Goal: Information Seeking & Learning: Learn about a topic

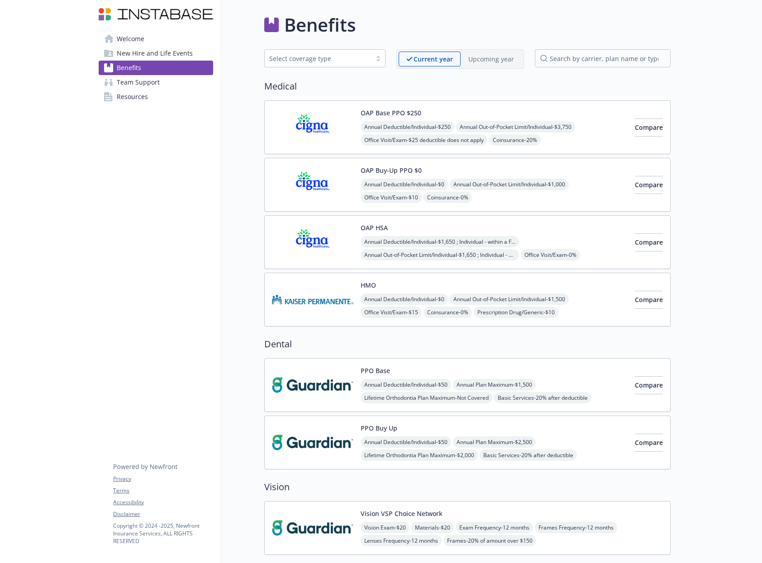
click at [143, 54] on span "New Hire and Life Events" at bounding box center [155, 53] width 76 height 14
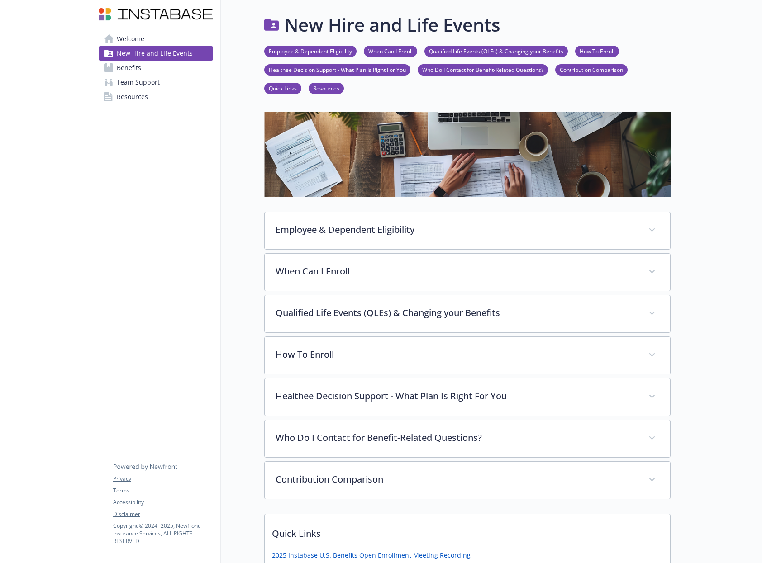
click at [141, 40] on span "Welcome" at bounding box center [131, 39] width 28 height 14
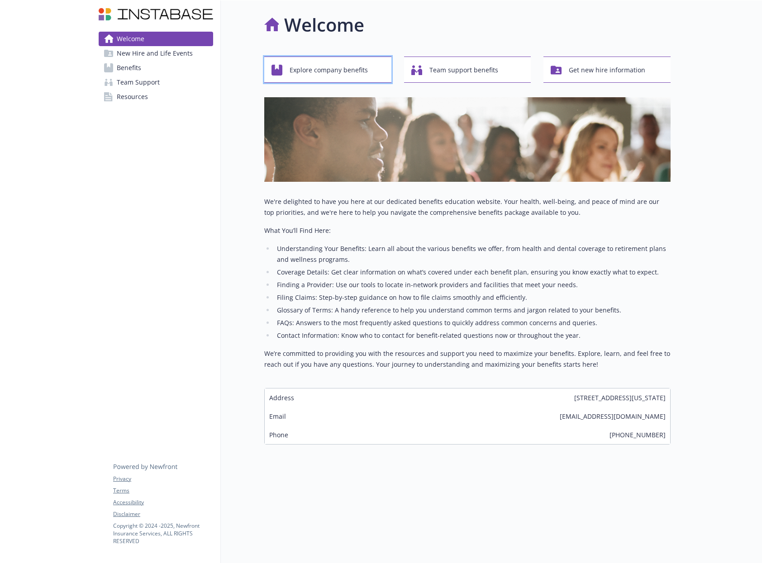
click at [321, 74] on span "Explore company benefits" at bounding box center [329, 70] width 78 height 17
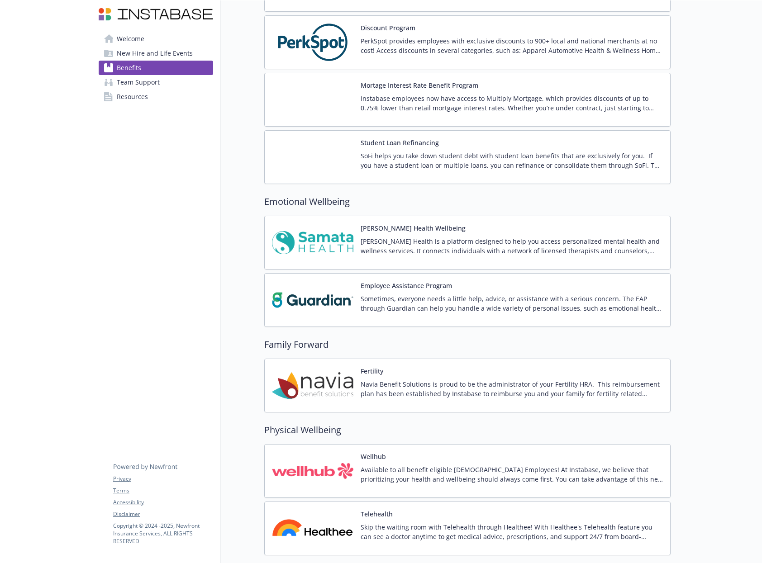
scroll to position [1212, 0]
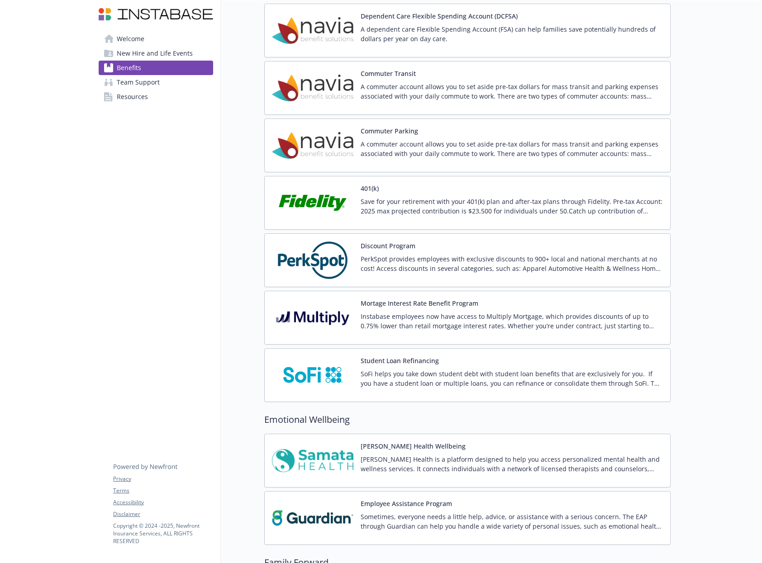
click at [503, 212] on p "Save for your retirement with your 401(k) plan and after-tax plans through Fide…" at bounding box center [512, 206] width 302 height 19
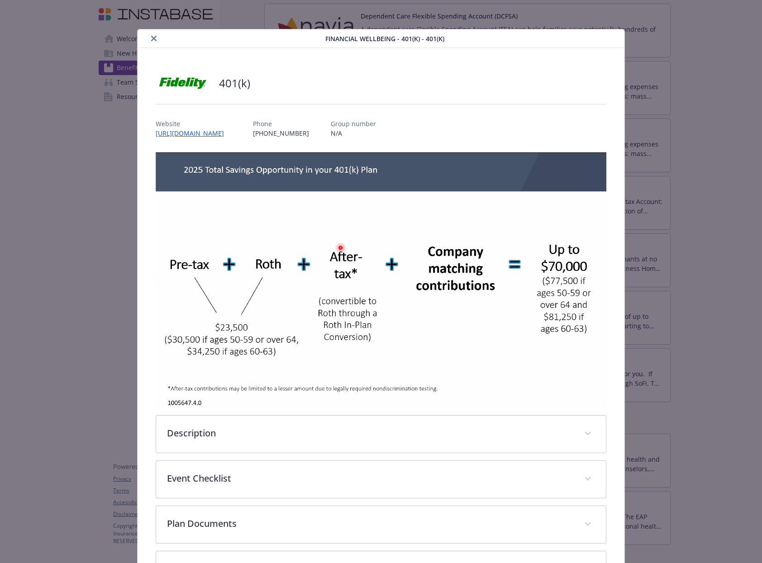
scroll to position [75, 0]
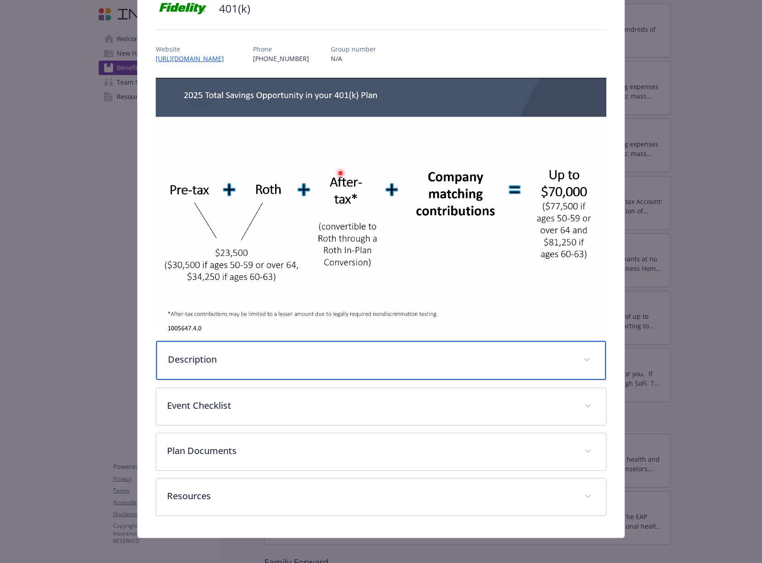
click at [514, 354] on p "Description" at bounding box center [370, 360] width 404 height 14
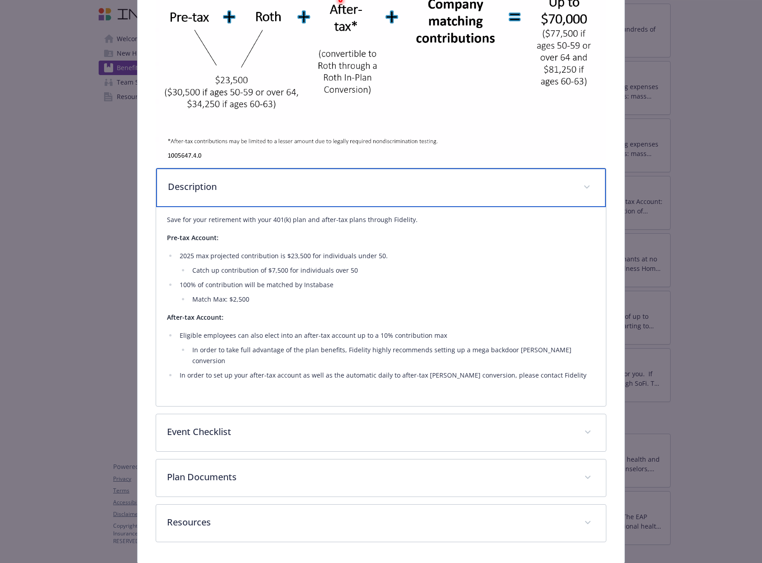
scroll to position [265, 0]
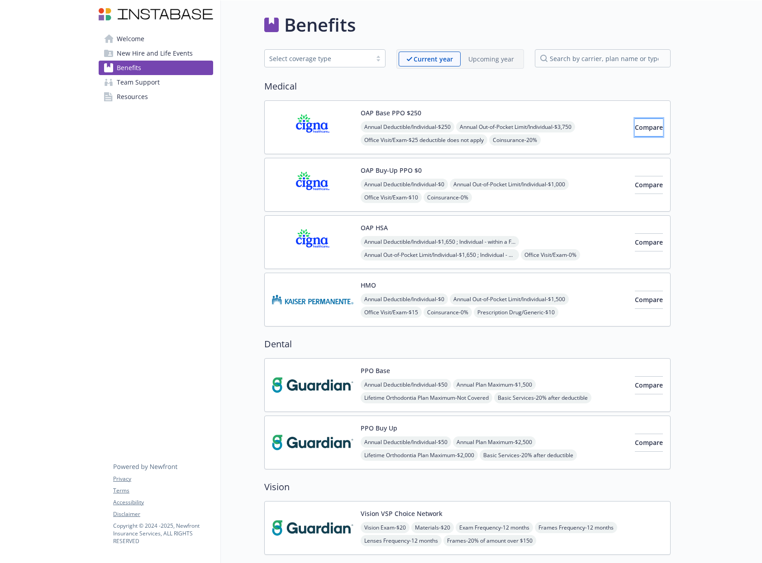
click at [635, 125] on span "Compare" at bounding box center [649, 127] width 28 height 9
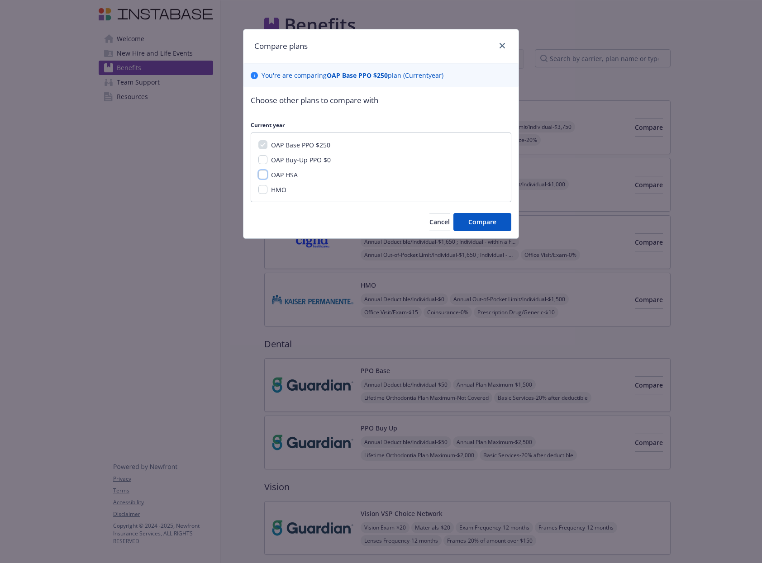
click at [263, 178] on input "OAP HSA" at bounding box center [262, 174] width 9 height 9
checkbox input "true"
click at [465, 222] on button "Compare" at bounding box center [482, 222] width 58 height 18
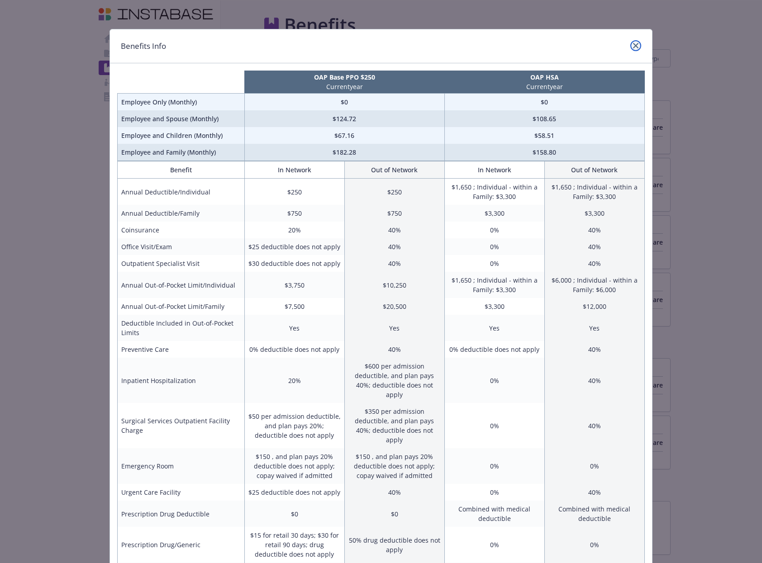
click at [633, 47] on icon "close" at bounding box center [635, 45] width 5 height 5
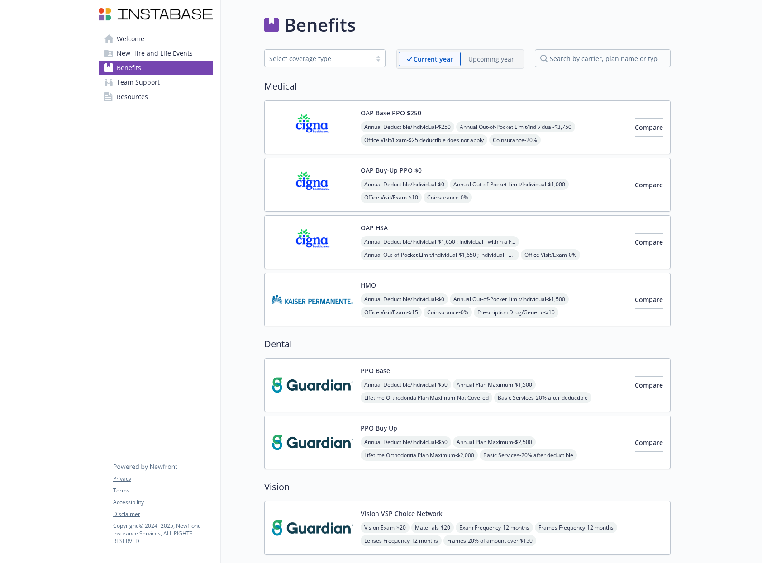
click at [373, 228] on button "OAP HSA" at bounding box center [374, 227] width 27 height 9
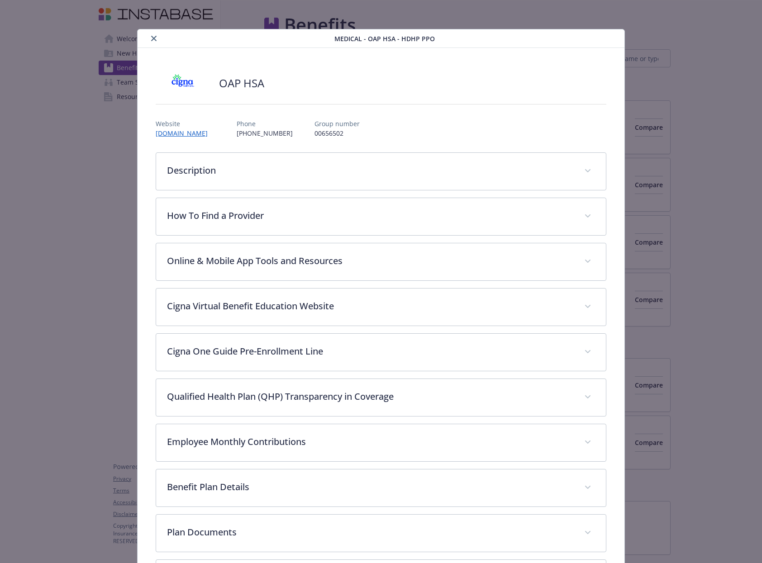
scroll to position [27, 0]
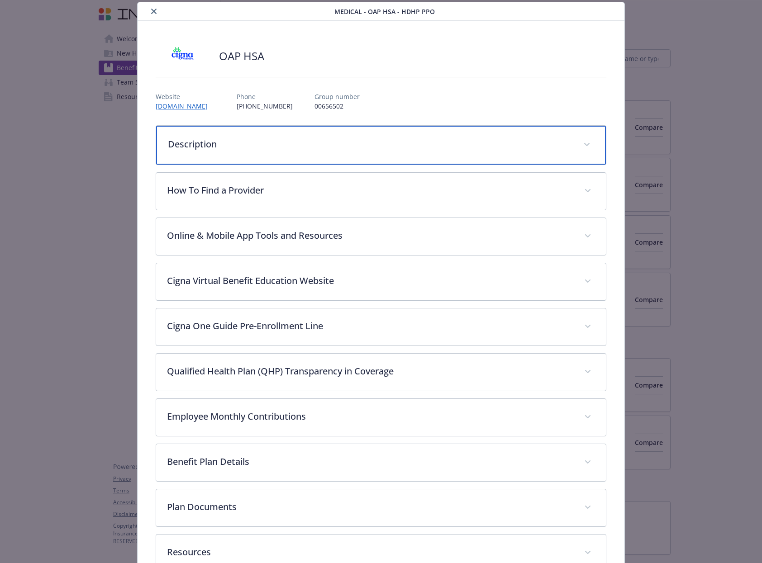
click at [484, 145] on p "Description" at bounding box center [370, 145] width 404 height 14
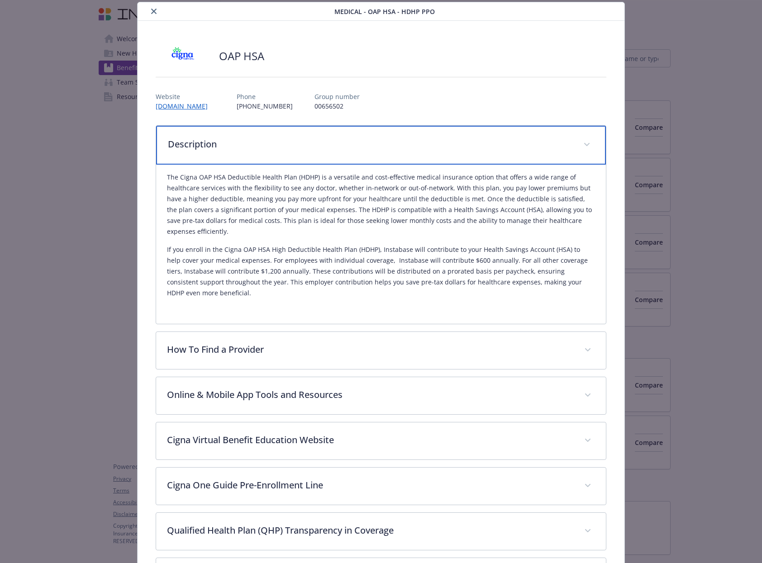
click at [555, 145] on p "Description" at bounding box center [370, 145] width 404 height 14
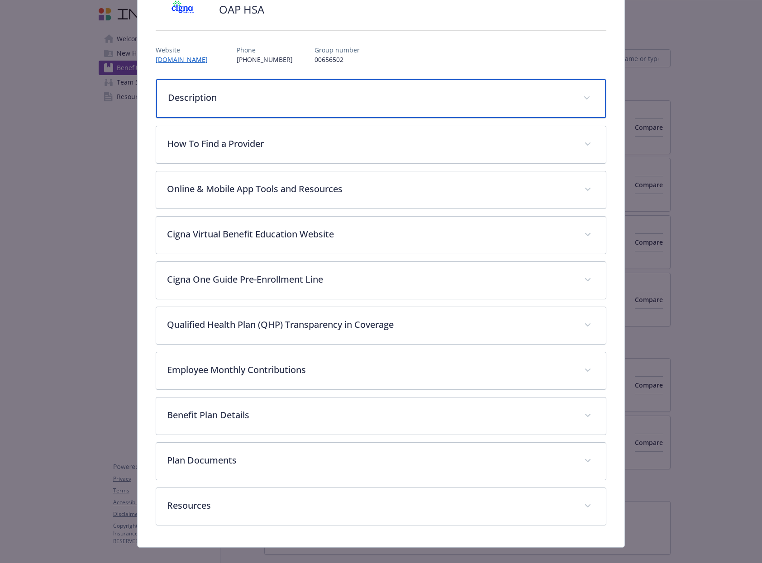
scroll to position [87, 0]
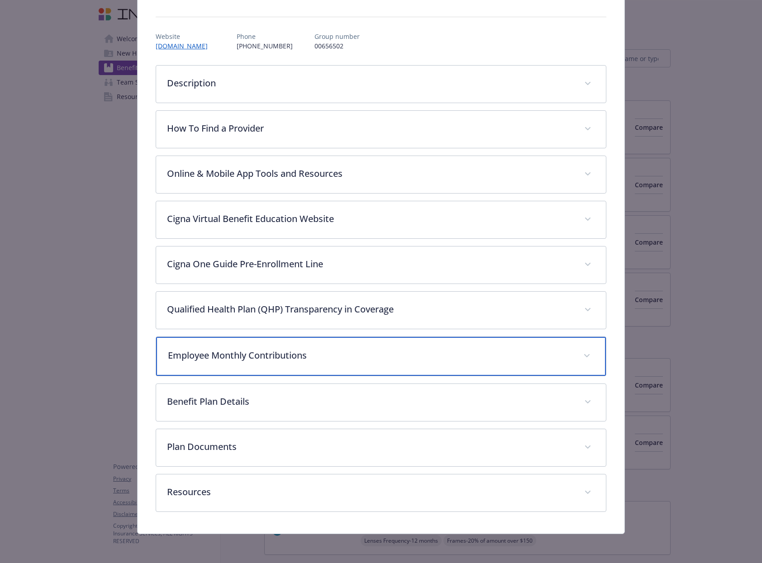
click at [517, 345] on div "Employee Monthly Contributions" at bounding box center [381, 356] width 450 height 39
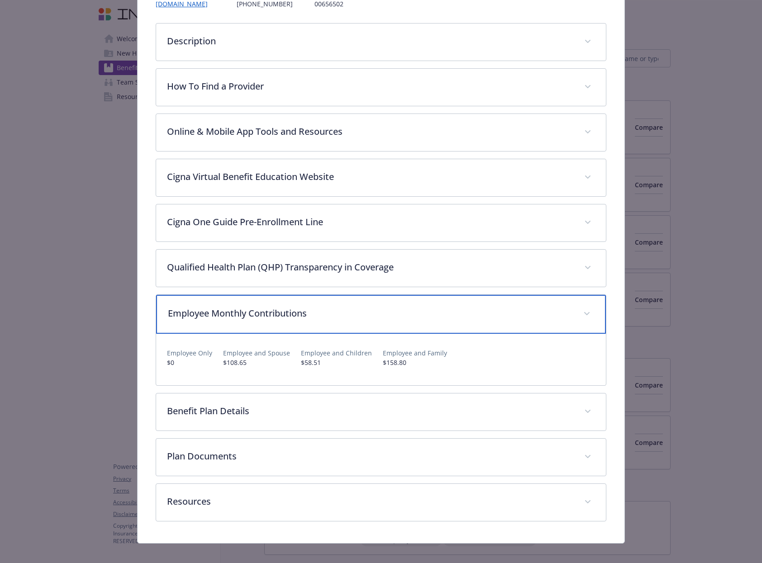
scroll to position [139, 0]
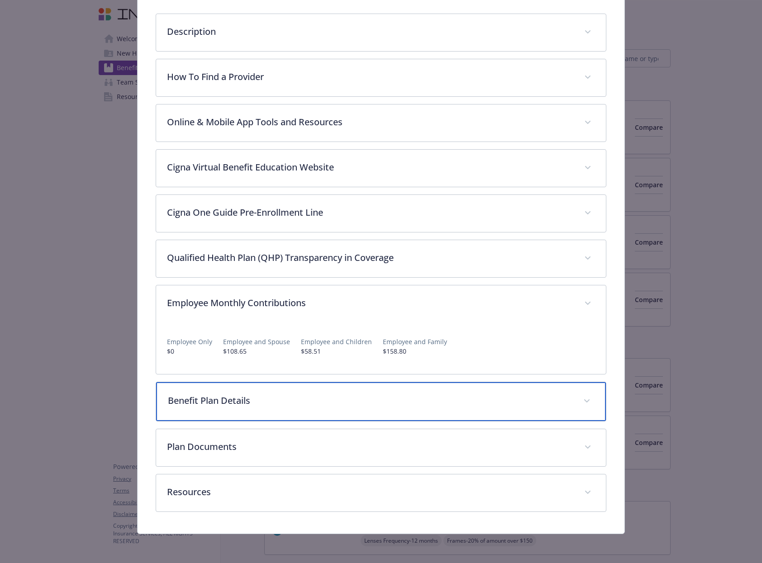
click at [508, 403] on p "Benefit Plan Details" at bounding box center [370, 401] width 404 height 14
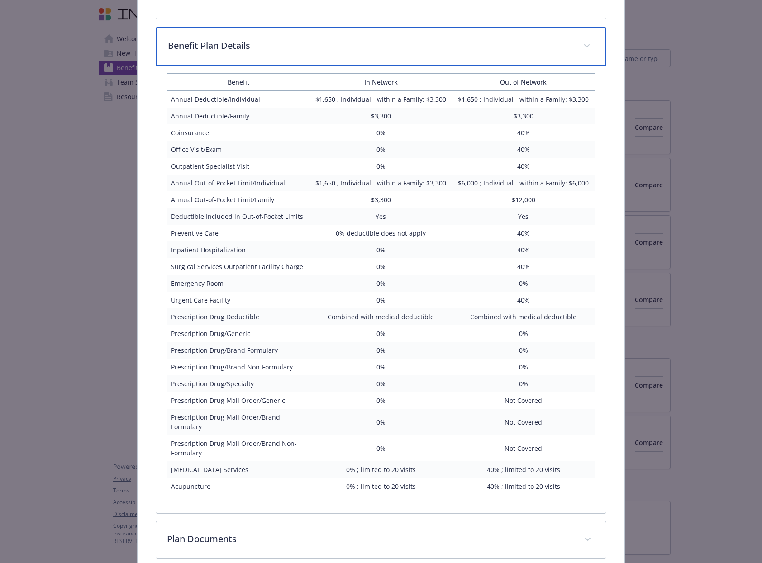
scroll to position [586, 0]
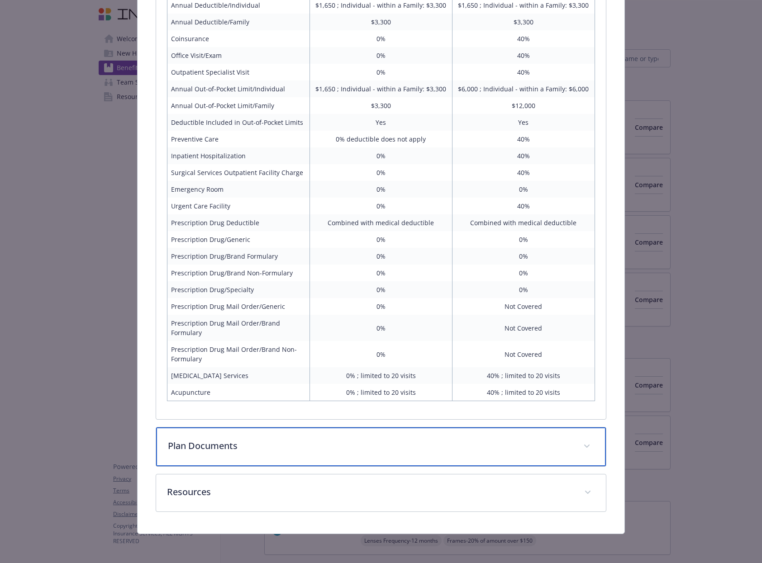
click at [360, 433] on div "Plan Documents" at bounding box center [381, 446] width 450 height 39
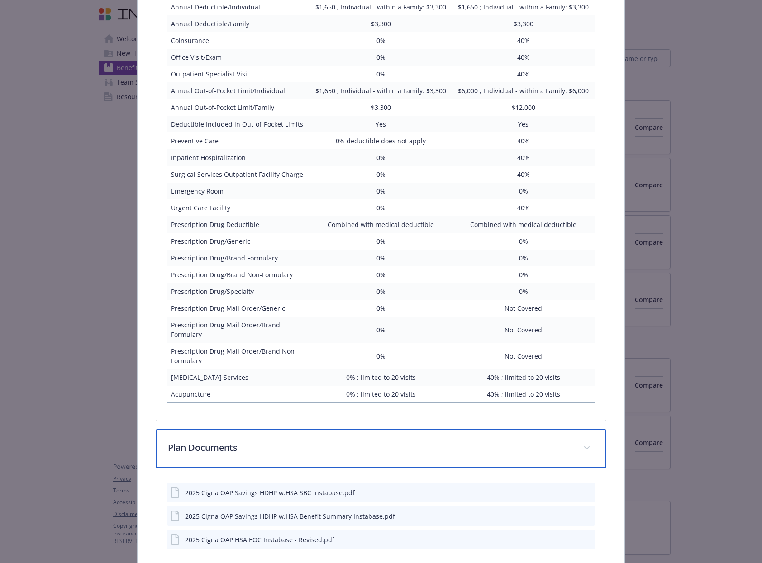
scroll to position [686, 0]
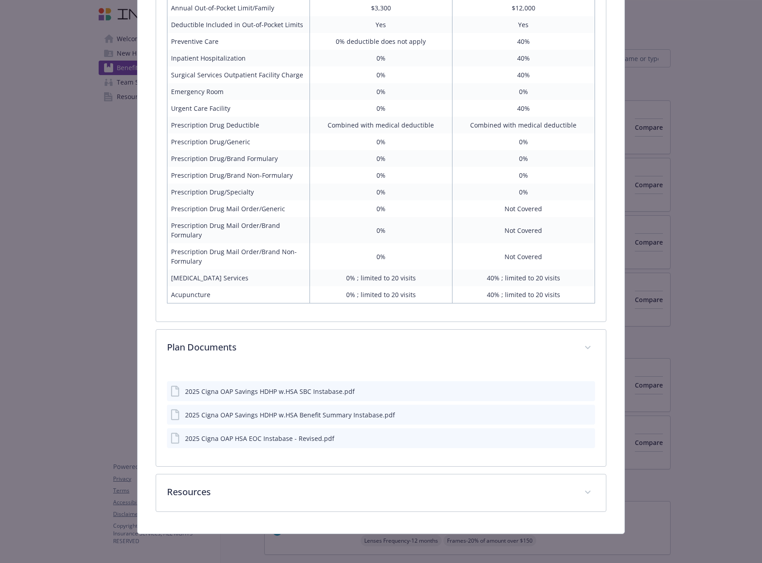
click at [223, 387] on div "2025 Cigna OAP Savings HDHP w.HSA SBC Instabase.pdf" at bounding box center [270, 391] width 170 height 9
click at [568, 439] on icon "download file" at bounding box center [571, 437] width 7 height 7
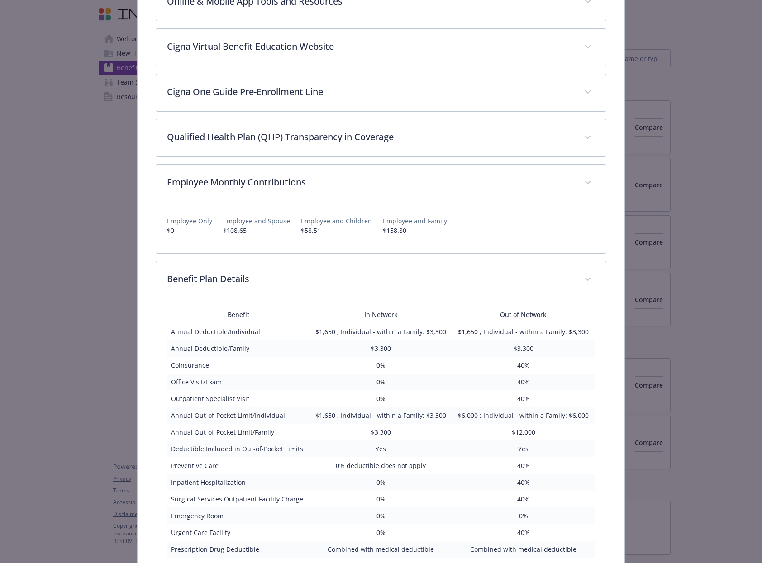
scroll to position [0, 0]
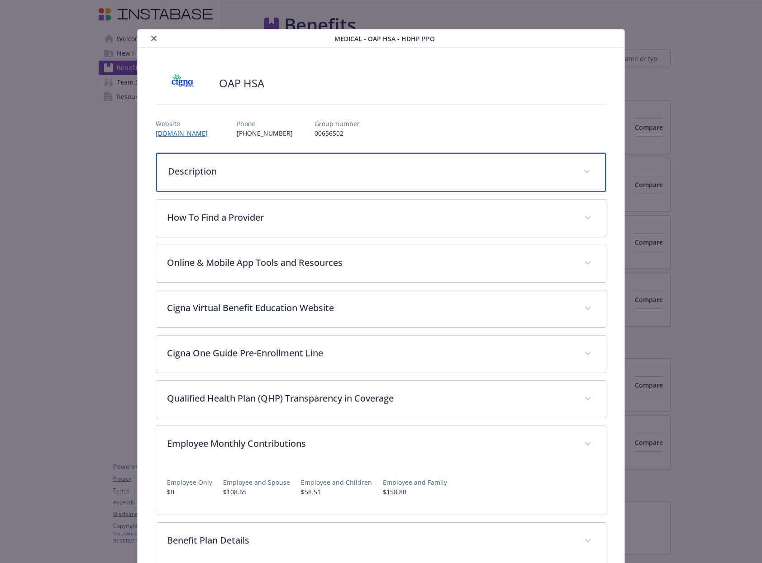
click at [432, 164] on div "Description" at bounding box center [381, 172] width 450 height 39
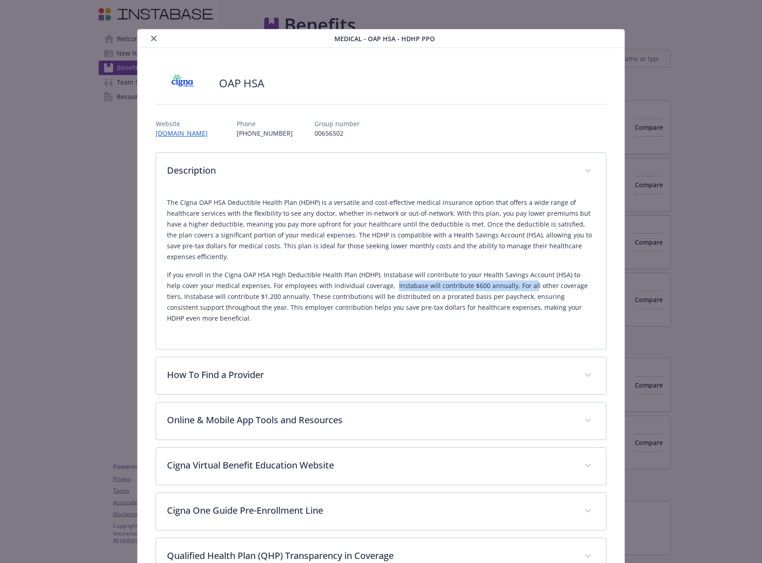
drag, startPoint x: 375, startPoint y: 288, endPoint x: 510, endPoint y: 289, distance: 134.8
click at [510, 289] on p "If you enroll in the Cigna OAP HSA High Deductible Health Plan (HDHP), Instabas…" at bounding box center [381, 297] width 428 height 54
click at [544, 289] on p "If you enroll in the Cigna OAP HSA High Deductible Health Plan (HDHP), Instabas…" at bounding box center [381, 297] width 428 height 54
drag, startPoint x: 240, startPoint y: 294, endPoint x: 302, endPoint y: 297, distance: 62.0
click at [302, 297] on p "If you enroll in the Cigna OAP HSA High Deductible Health Plan (HDHP), Instabas…" at bounding box center [381, 297] width 428 height 54
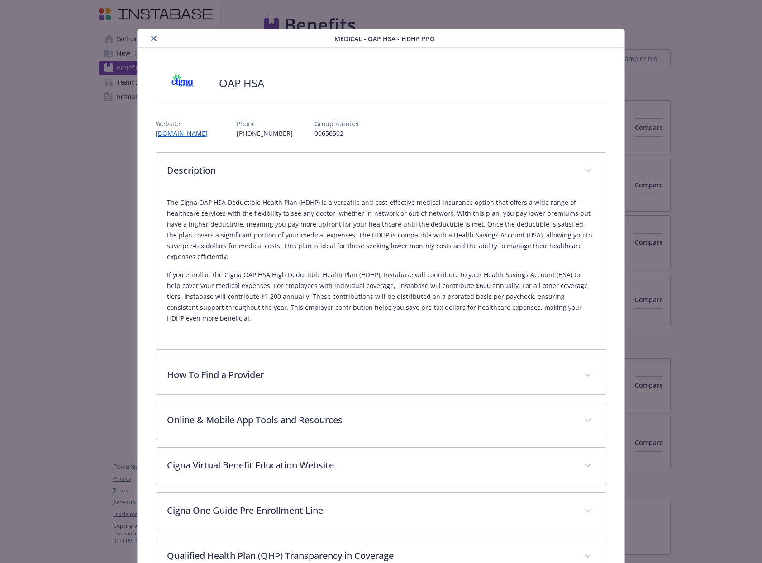
drag, startPoint x: 295, startPoint y: 296, endPoint x: 382, endPoint y: 295, distance: 86.9
click at [382, 295] on p "If you enroll in the Cigna OAP HSA High Deductible Health Plan (HDHP), Instabas…" at bounding box center [381, 297] width 428 height 54
drag, startPoint x: 339, startPoint y: 297, endPoint x: 570, endPoint y: 300, distance: 231.2
click at [570, 300] on p "If you enroll in the Cigna OAP HSA High Deductible Health Plan (HDHP), Instabas…" at bounding box center [381, 297] width 428 height 54
drag, startPoint x: 223, startPoint y: 305, endPoint x: 467, endPoint y: 308, distance: 243.8
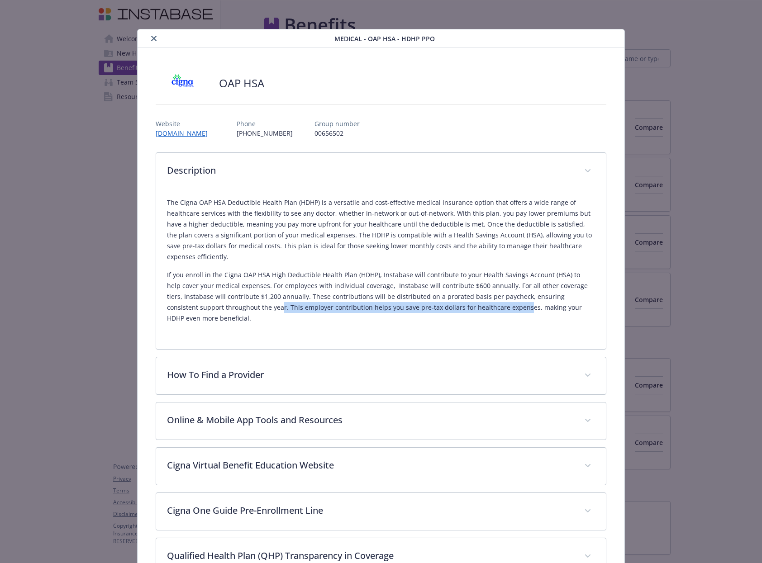
click at [467, 308] on p "If you enroll in the Cigna OAP HSA High Deductible Health Plan (HDHP), Instabas…" at bounding box center [381, 297] width 428 height 54
click at [412, 312] on p "If you enroll in the Cigna OAP HSA High Deductible Health Plan (HDHP), Instabas…" at bounding box center [381, 297] width 428 height 54
click at [154, 42] on button "close" at bounding box center [153, 38] width 11 height 11
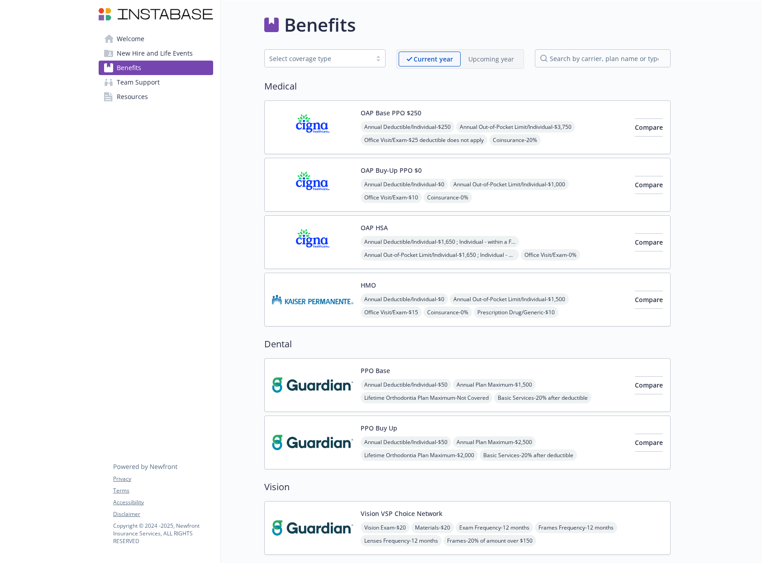
click at [506, 64] on div "Upcoming year" at bounding box center [491, 59] width 61 height 15
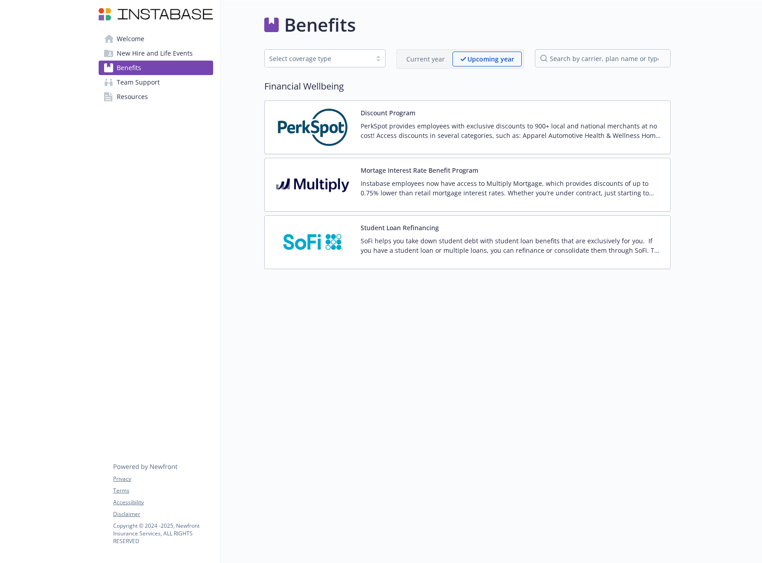
click at [426, 62] on p "Current year" at bounding box center [425, 58] width 38 height 9
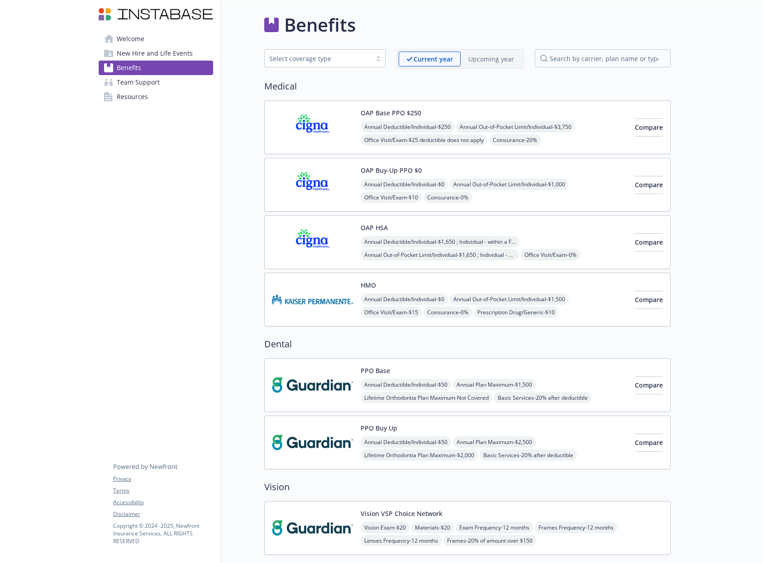
click at [556, 229] on div "OAP HSA Annual Deductible/Individual - $1,650 ; Individual - within a Family: $…" at bounding box center [494, 242] width 267 height 38
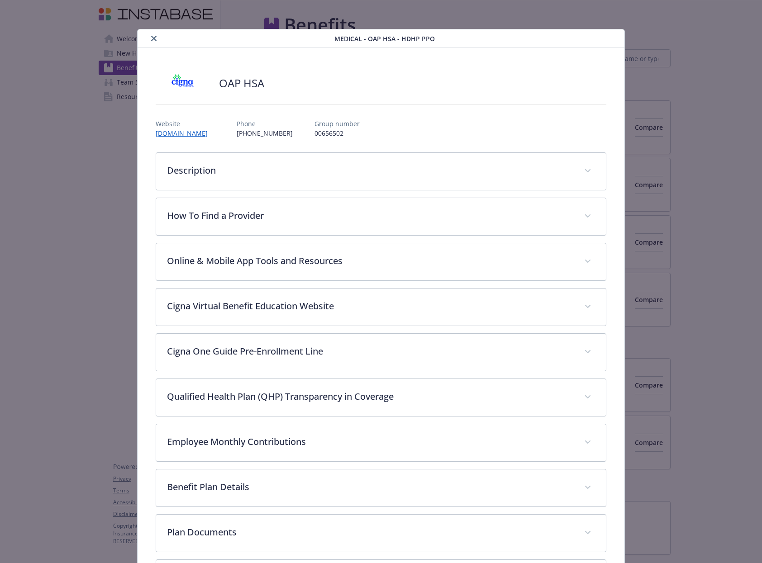
scroll to position [27, 0]
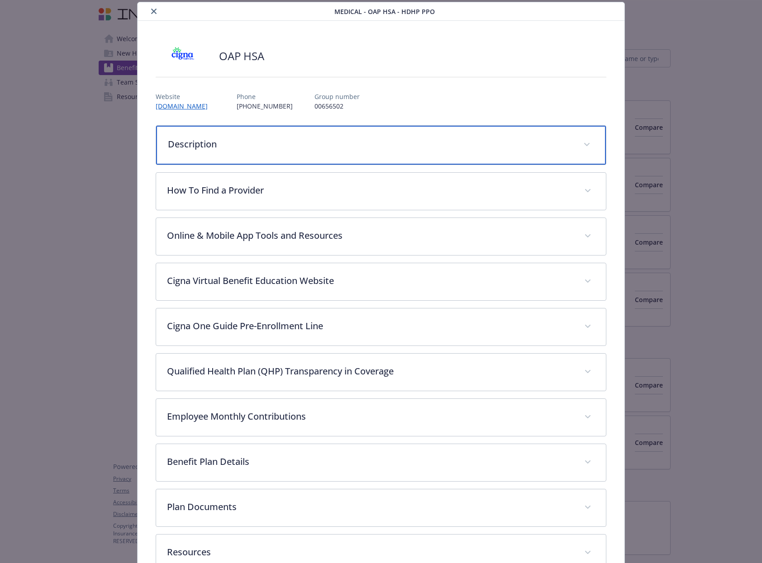
click at [426, 136] on div "Description" at bounding box center [381, 145] width 450 height 39
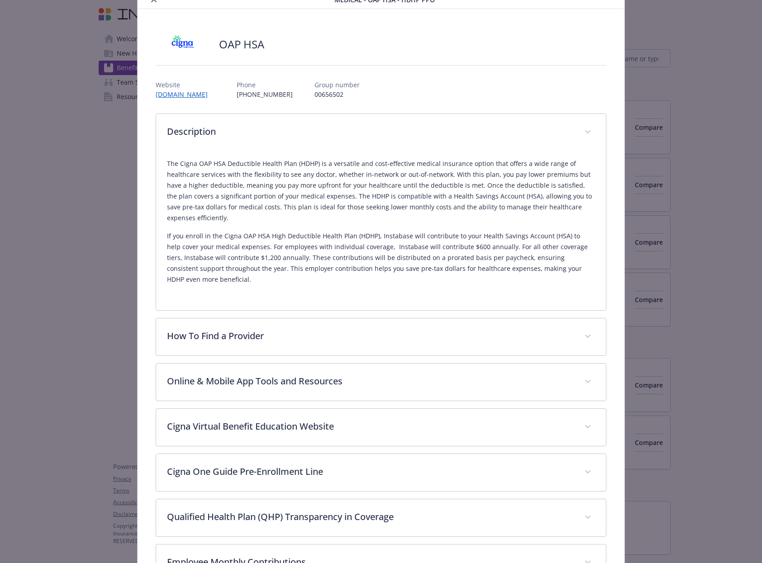
scroll to position [0, 0]
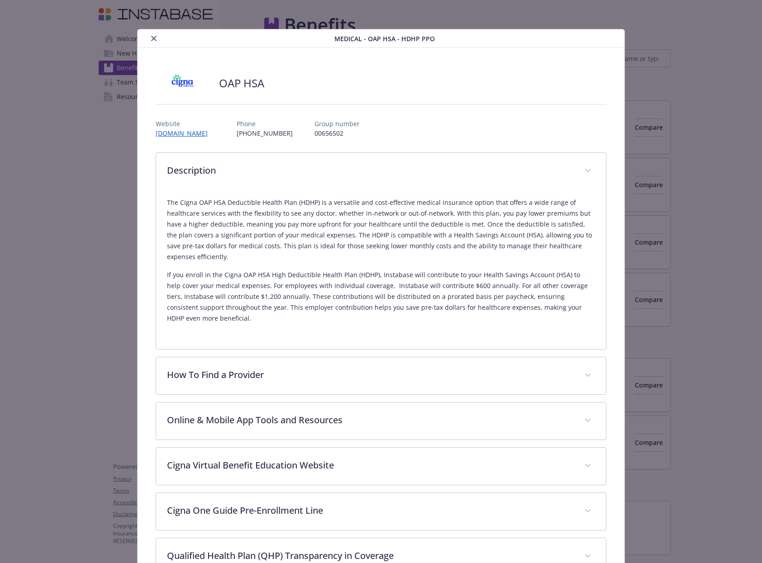
click at [152, 37] on icon "close" at bounding box center [153, 38] width 5 height 5
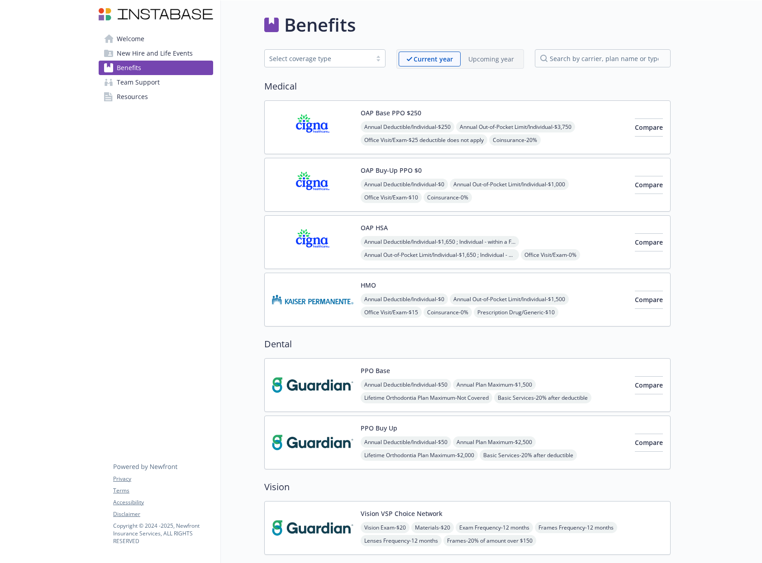
click at [561, 235] on div "OAP HSA Annual Deductible/Individual - $1,650 ; Individual - within a Family: $…" at bounding box center [494, 242] width 267 height 38
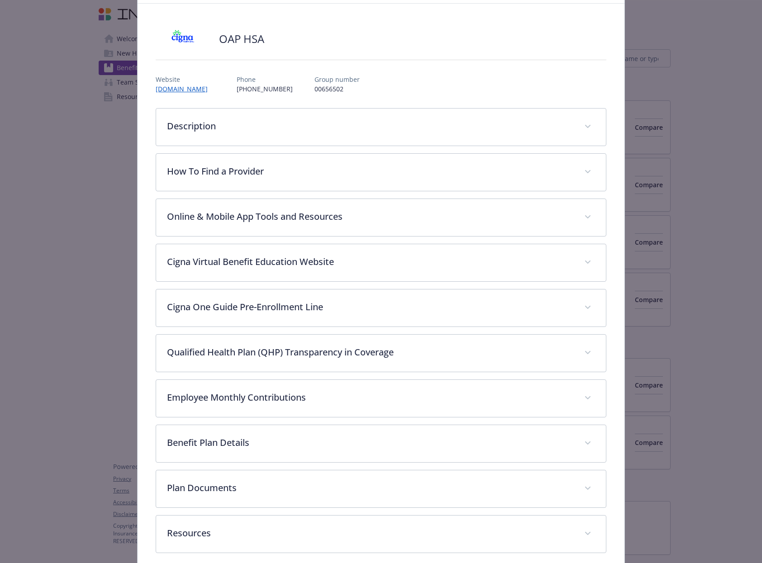
scroll to position [85, 0]
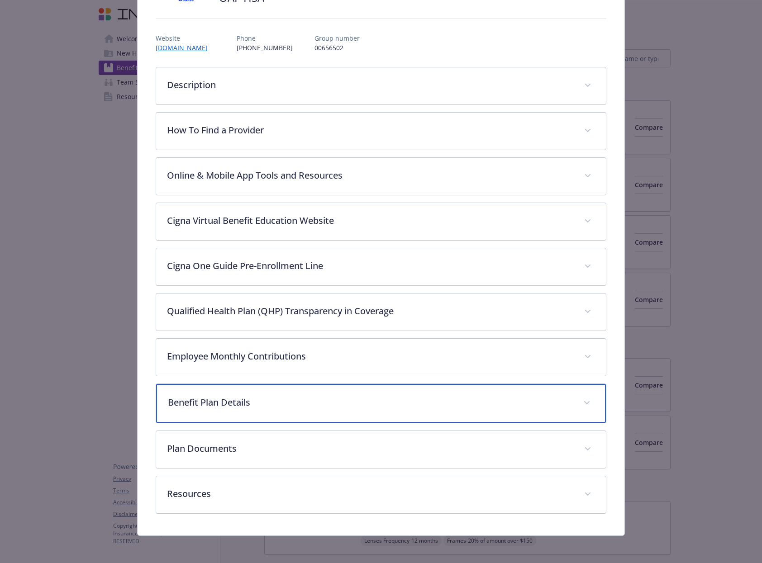
click at [259, 402] on p "Benefit Plan Details" at bounding box center [370, 403] width 404 height 14
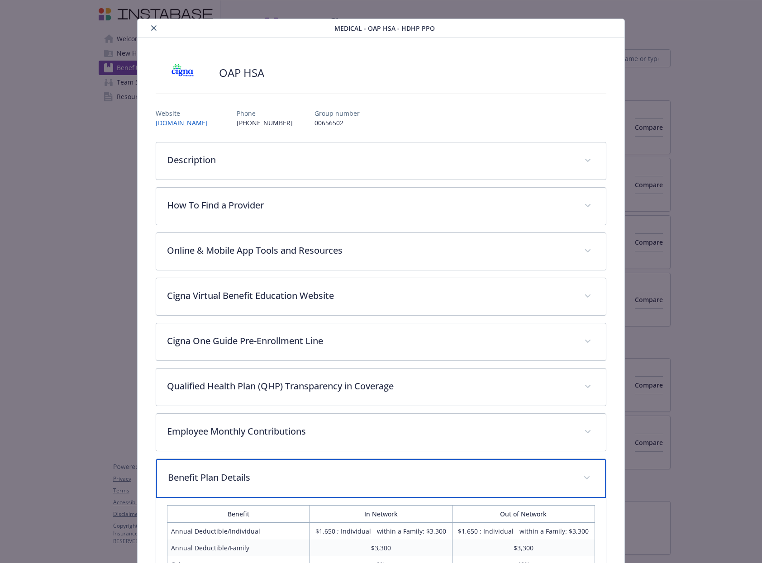
scroll to position [0, 0]
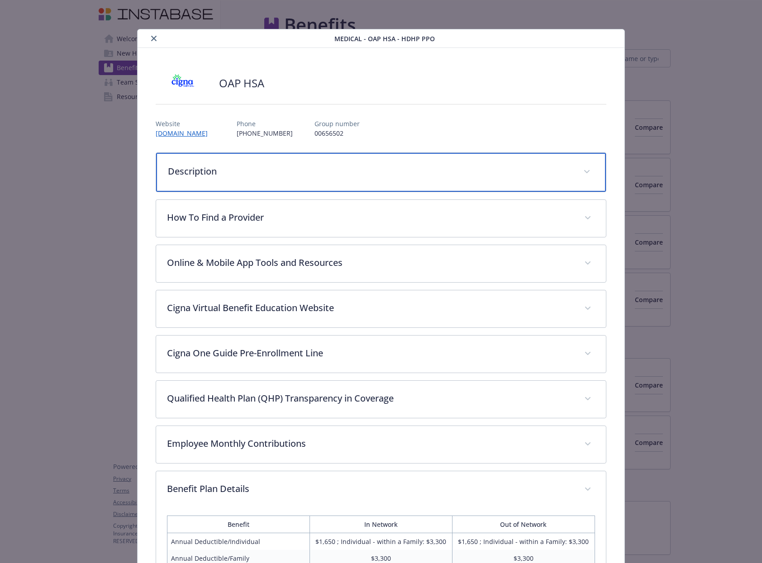
click at [492, 182] on div "Description" at bounding box center [381, 172] width 450 height 39
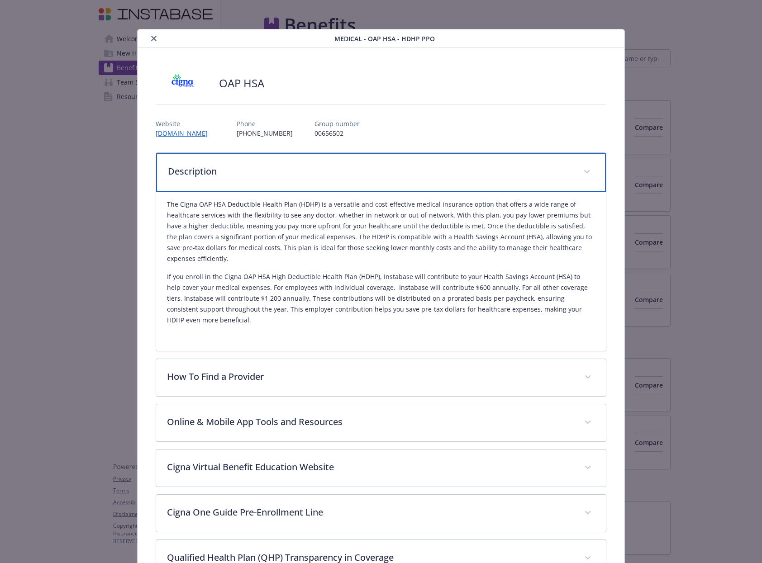
click at [529, 182] on div "Description" at bounding box center [381, 172] width 450 height 39
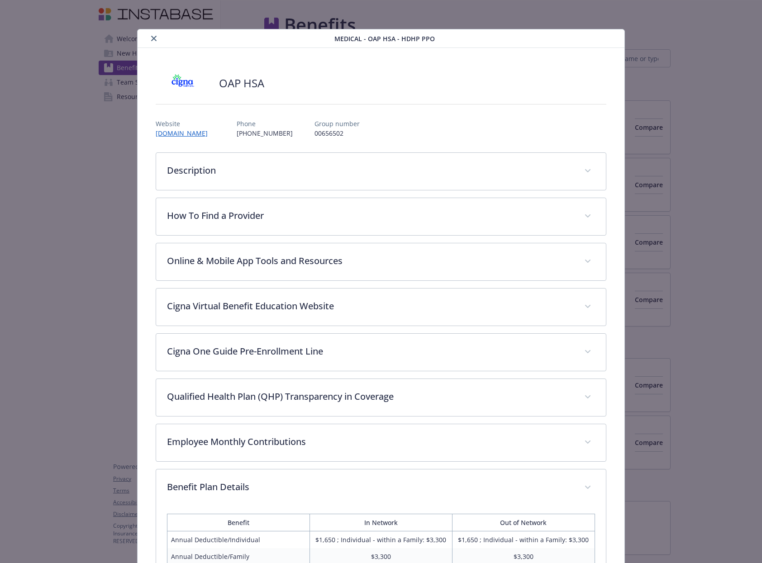
click at [152, 40] on icon "close" at bounding box center [153, 38] width 5 height 5
